Goal: Information Seeking & Learning: Learn about a topic

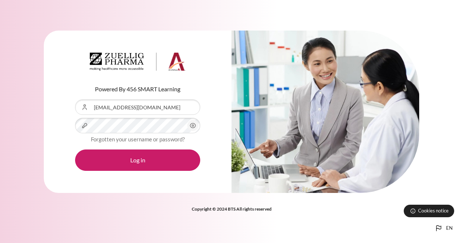
click at [192, 124] on icon "Content" at bounding box center [193, 125] width 6 height 5
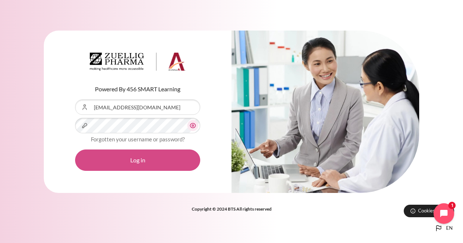
click at [172, 155] on button "Log in" at bounding box center [137, 159] width 125 height 21
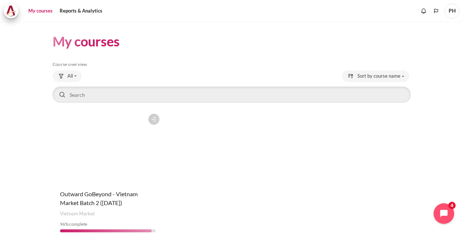
scroll to position [26, 0]
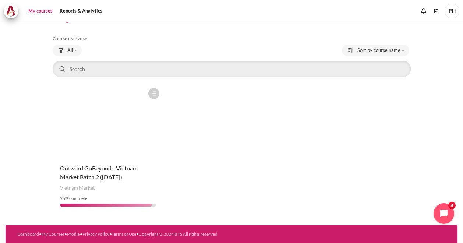
click at [102, 112] on figure "Content" at bounding box center [108, 121] width 110 height 74
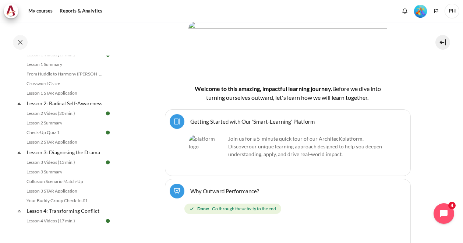
scroll to position [147, 0]
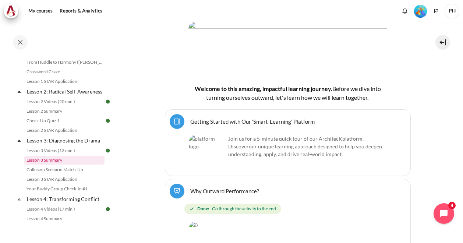
click at [49, 165] on link "Lesson 3 Summary" at bounding box center [64, 160] width 80 height 9
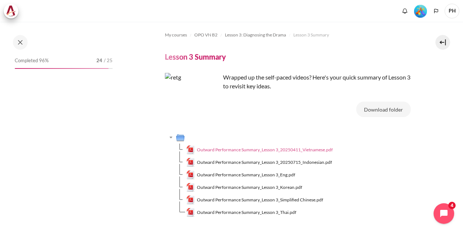
scroll to position [176, 0]
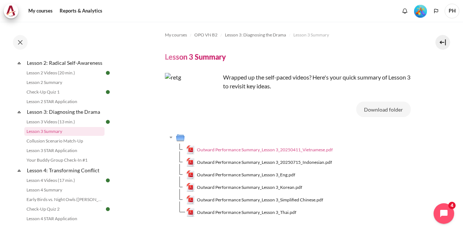
click at [228, 149] on span "Outward Performance Summary_Lesson 3_20250411_Vietnamese.pdf" at bounding box center [265, 150] width 136 height 7
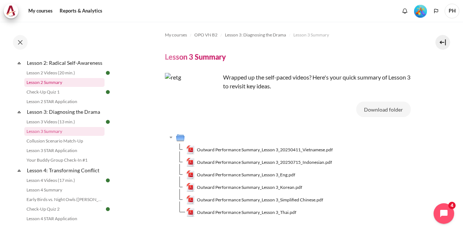
click at [44, 87] on link "Lesson 2 Summary" at bounding box center [64, 82] width 80 height 9
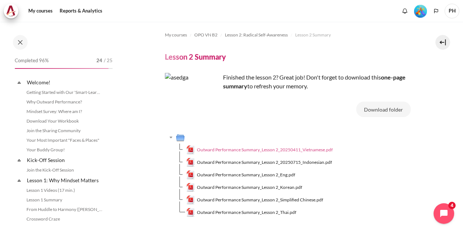
scroll to position [127, 0]
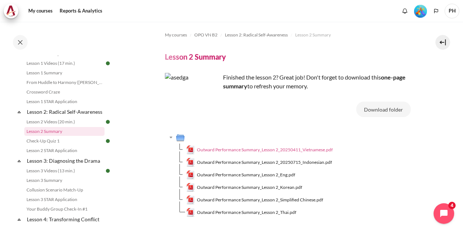
click at [239, 149] on span "Outward Performance Summary_Lesson 2_20250411_Vietnamese.pdf" at bounding box center [265, 150] width 136 height 7
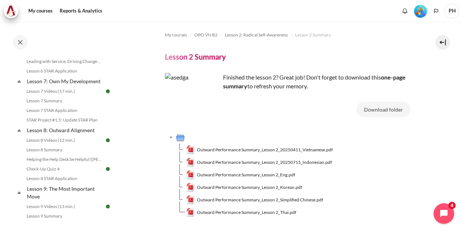
scroll to position [532, 0]
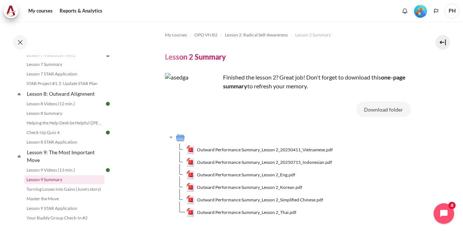
click at [45, 184] on link "Lesson 9 Summary" at bounding box center [64, 179] width 80 height 9
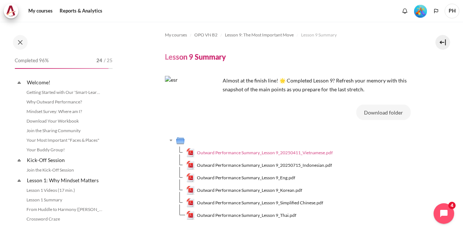
scroll to position [580, 0]
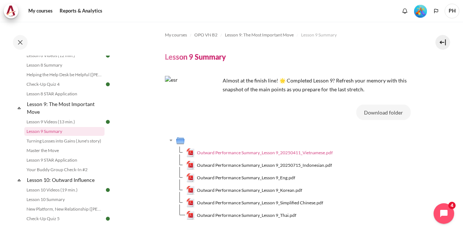
click at [239, 151] on span "Outward Performance Summary_Lesson 9_20250411_Vietnamese.pdf" at bounding box center [265, 152] width 136 height 7
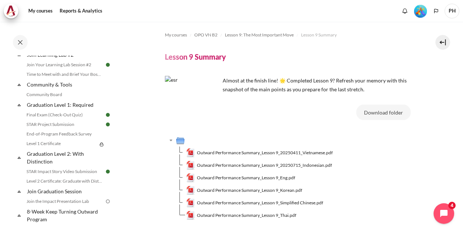
scroll to position [764, 0]
click at [40, 148] on link "Level 1 Certificate" at bounding box center [60, 143] width 73 height 9
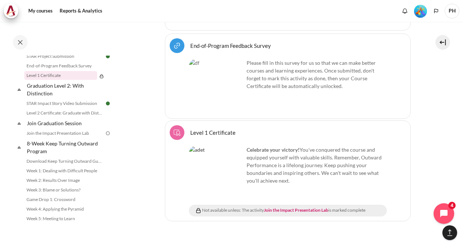
scroll to position [806, 0]
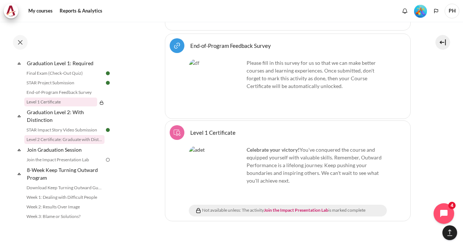
click at [49, 144] on link "Level 2 Certificate: Graduate with Distinction" at bounding box center [64, 139] width 80 height 9
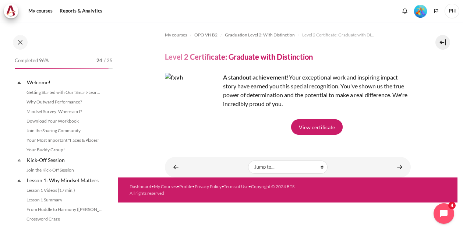
scroll to position [814, 0]
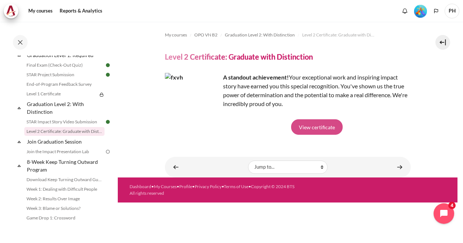
click at [315, 128] on link "View certificate" at bounding box center [317, 126] width 52 height 15
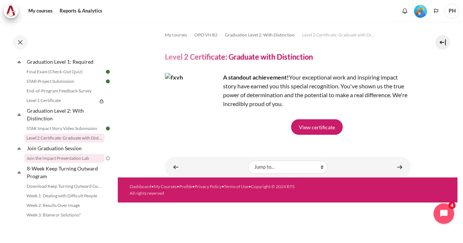
scroll to position [806, 0]
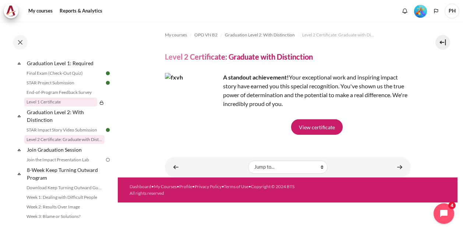
click at [50, 106] on link "Level 1 Certificate" at bounding box center [60, 102] width 73 height 9
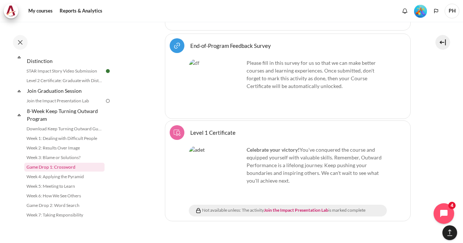
scroll to position [879, 0]
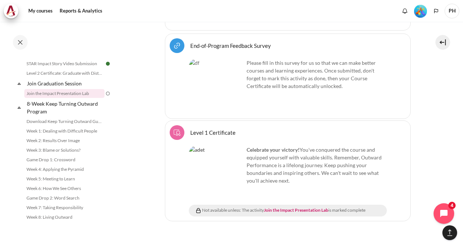
click at [57, 95] on link "Join the Impact Presentation Lab" at bounding box center [64, 93] width 80 height 9
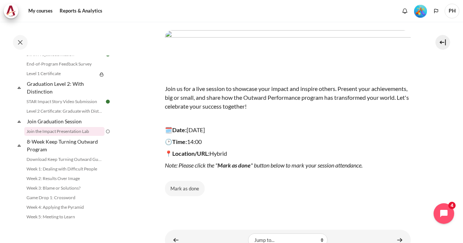
scroll to position [74, 0]
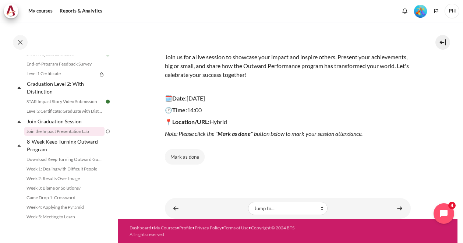
click at [303, 165] on div "My courses OPO VN B2 Join Graduation Session Join the Impact Presentation Lab J…" at bounding box center [288, 67] width 246 height 240
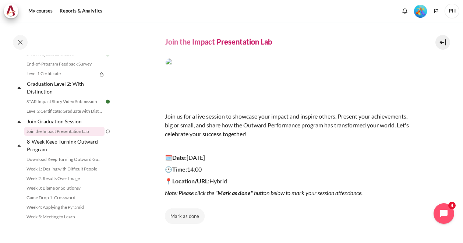
scroll to position [0, 0]
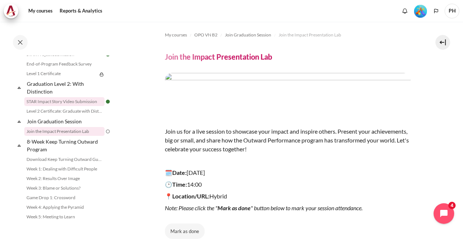
click at [70, 106] on link "STAR Impact Story Video Submission" at bounding box center [64, 101] width 80 height 9
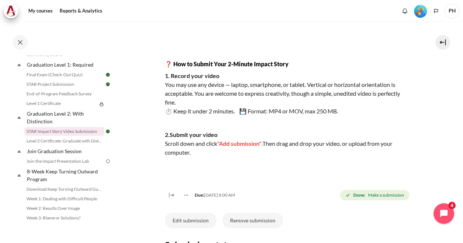
scroll to position [147, 0]
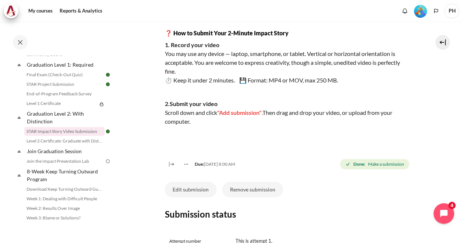
click at [191, 139] on div "You’ve already submitted your STAR Reflection — now we encourage you to go the …" at bounding box center [288, 36] width 246 height 221
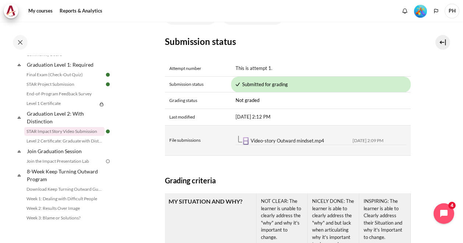
scroll to position [331, 0]
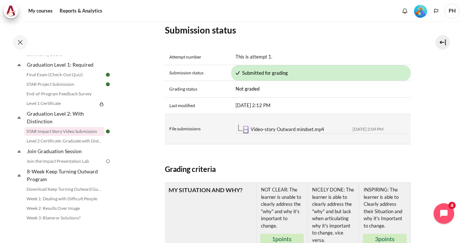
click at [282, 129] on link "Video-story Outward mindset.mp4" at bounding box center [288, 129] width 74 height 6
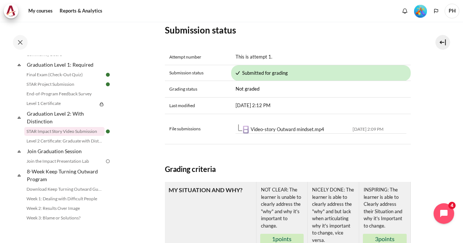
click at [151, 115] on section "My courses OPO VN B2 Graduation Level 2: With Distinction STAR Impact Story Vid…" at bounding box center [288, 90] width 340 height 801
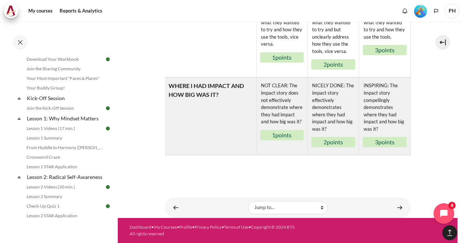
scroll to position [0, 0]
